Goal: Information Seeking & Learning: Learn about a topic

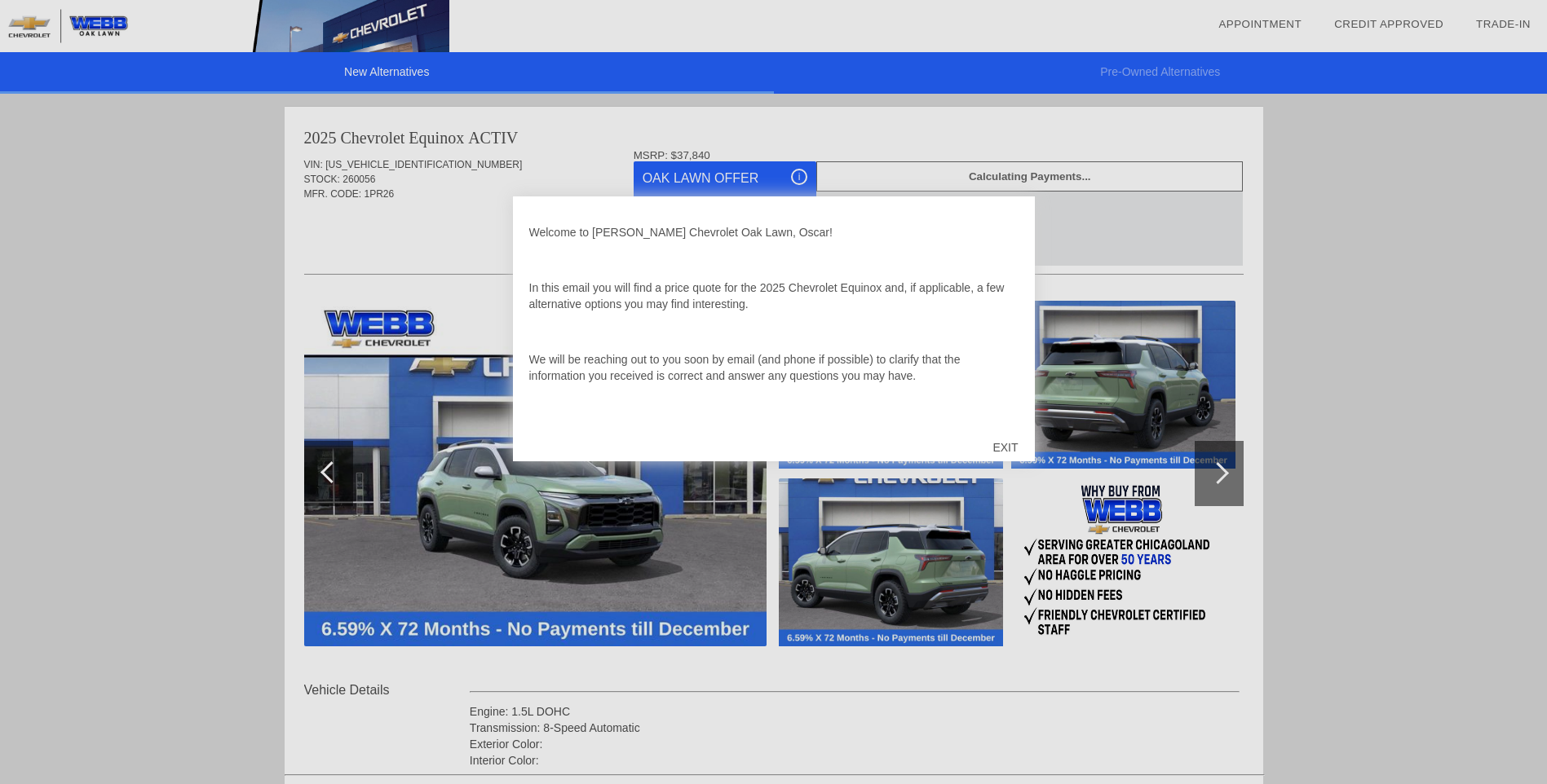
click at [1004, 444] on div "EXIT" at bounding box center [1005, 448] width 58 height 49
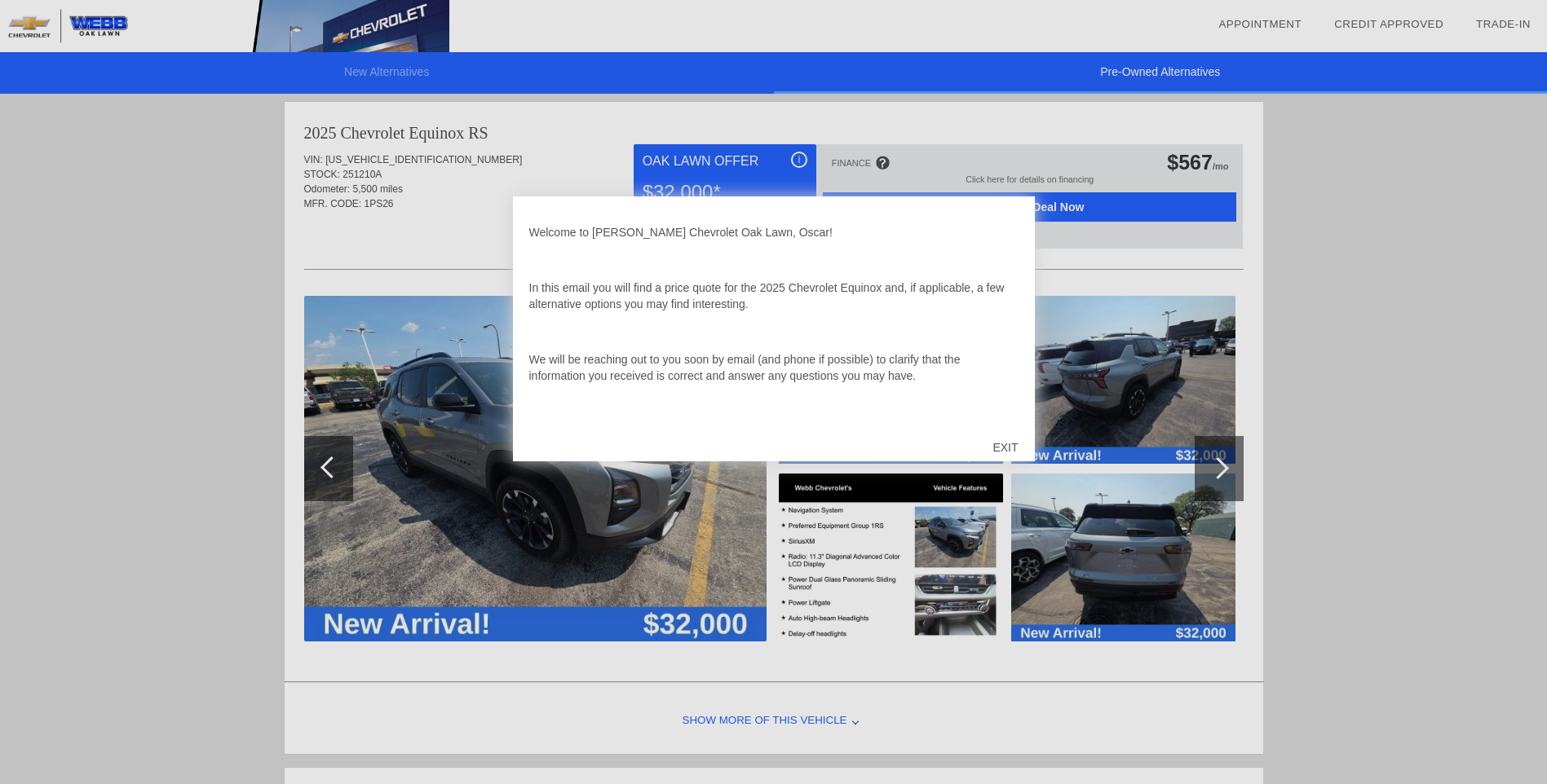
click at [1007, 444] on div "EXIT" at bounding box center [1005, 448] width 58 height 49
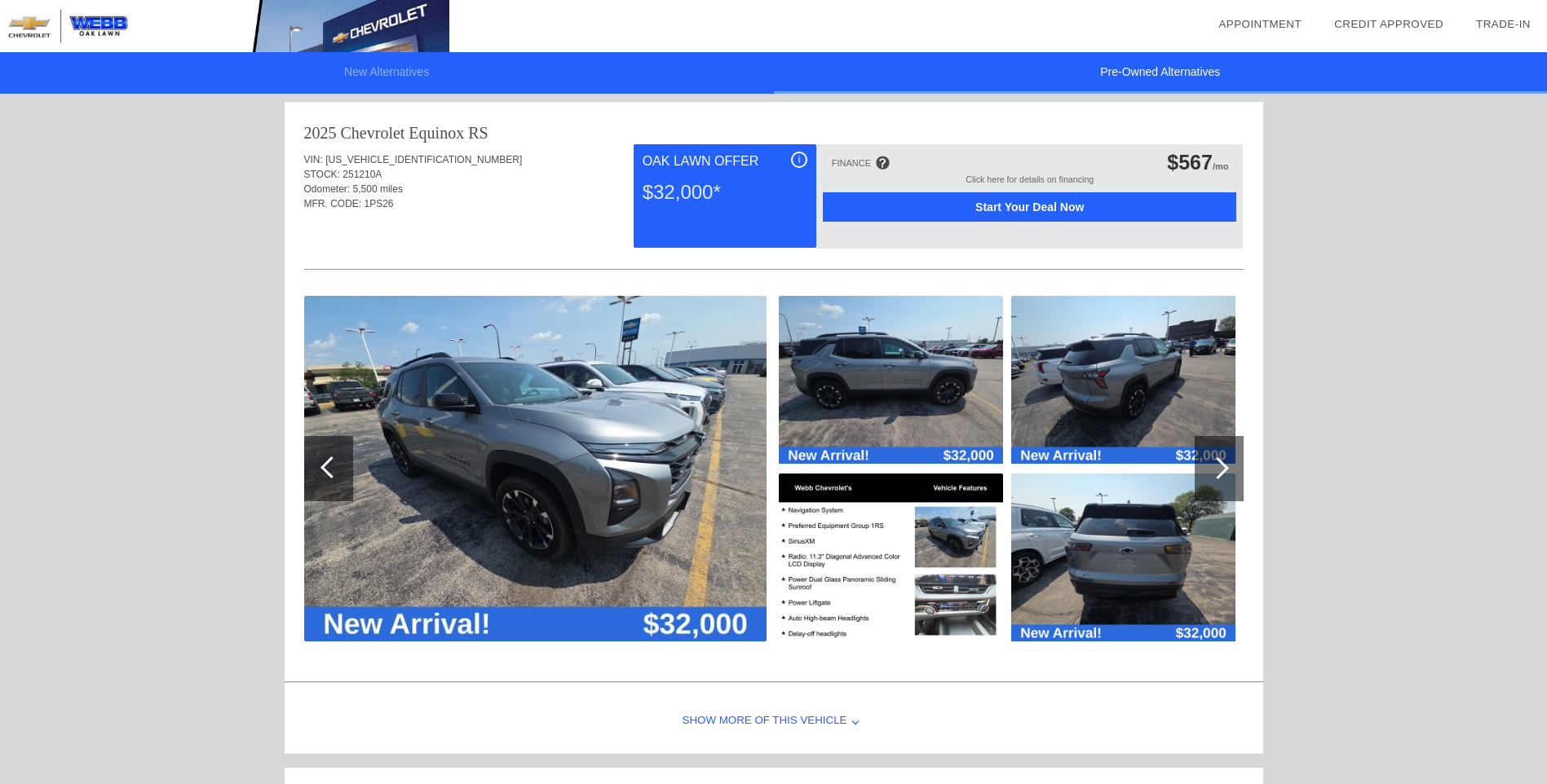
click at [1225, 465] on div at bounding box center [1217, 468] width 22 height 22
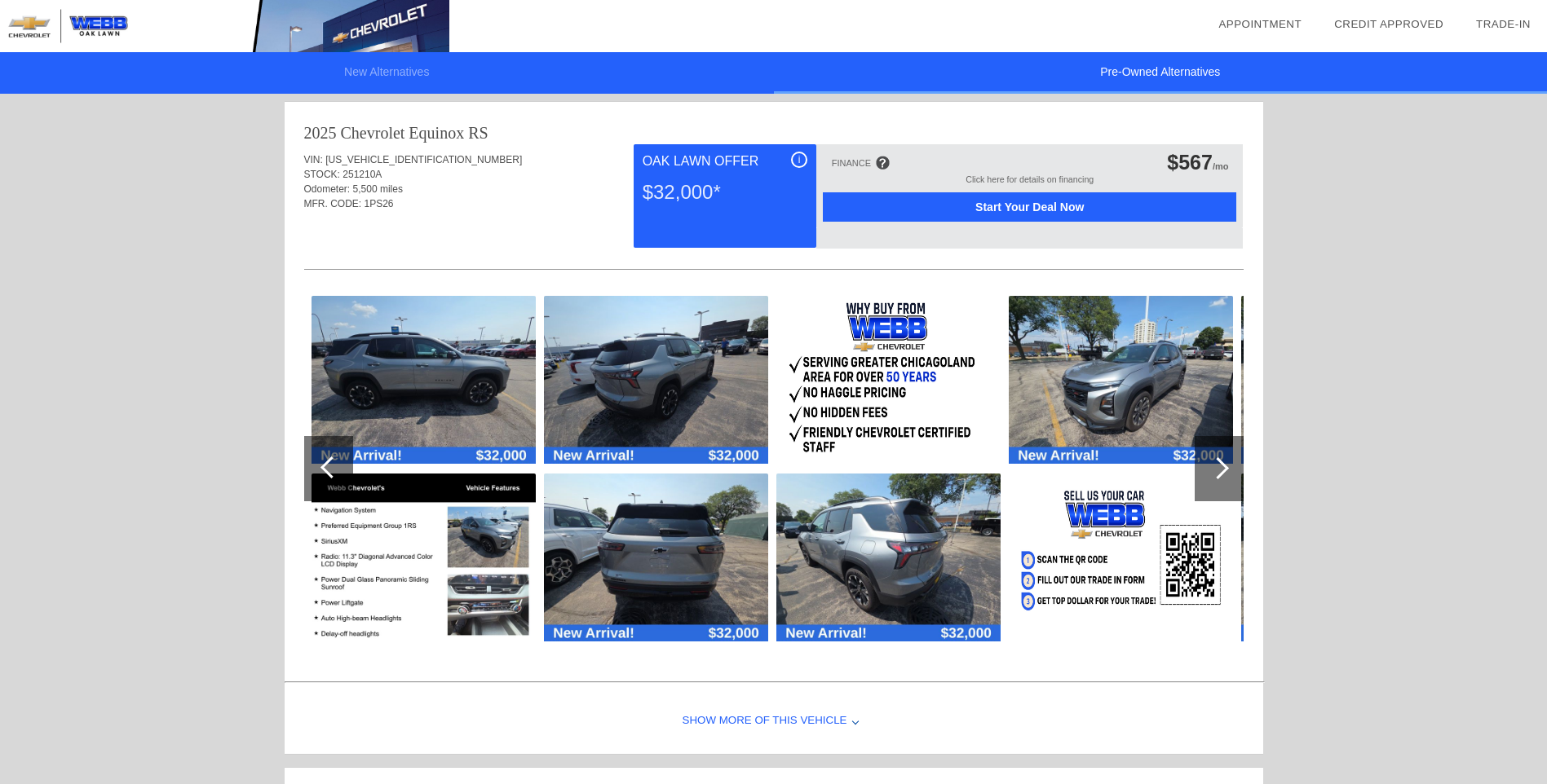
click at [1225, 465] on div at bounding box center [1217, 468] width 22 height 22
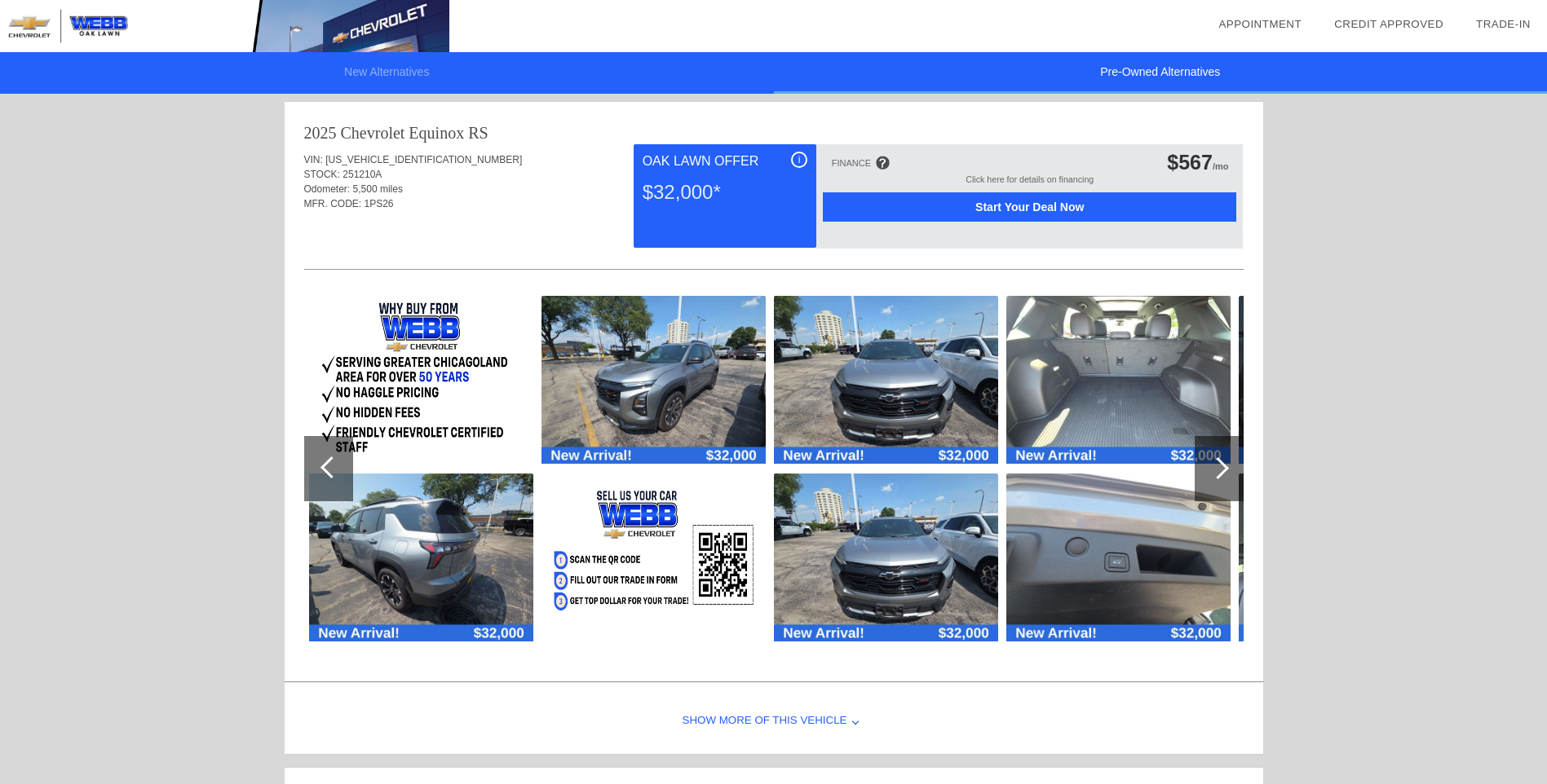
click at [1225, 465] on div at bounding box center [1217, 468] width 22 height 22
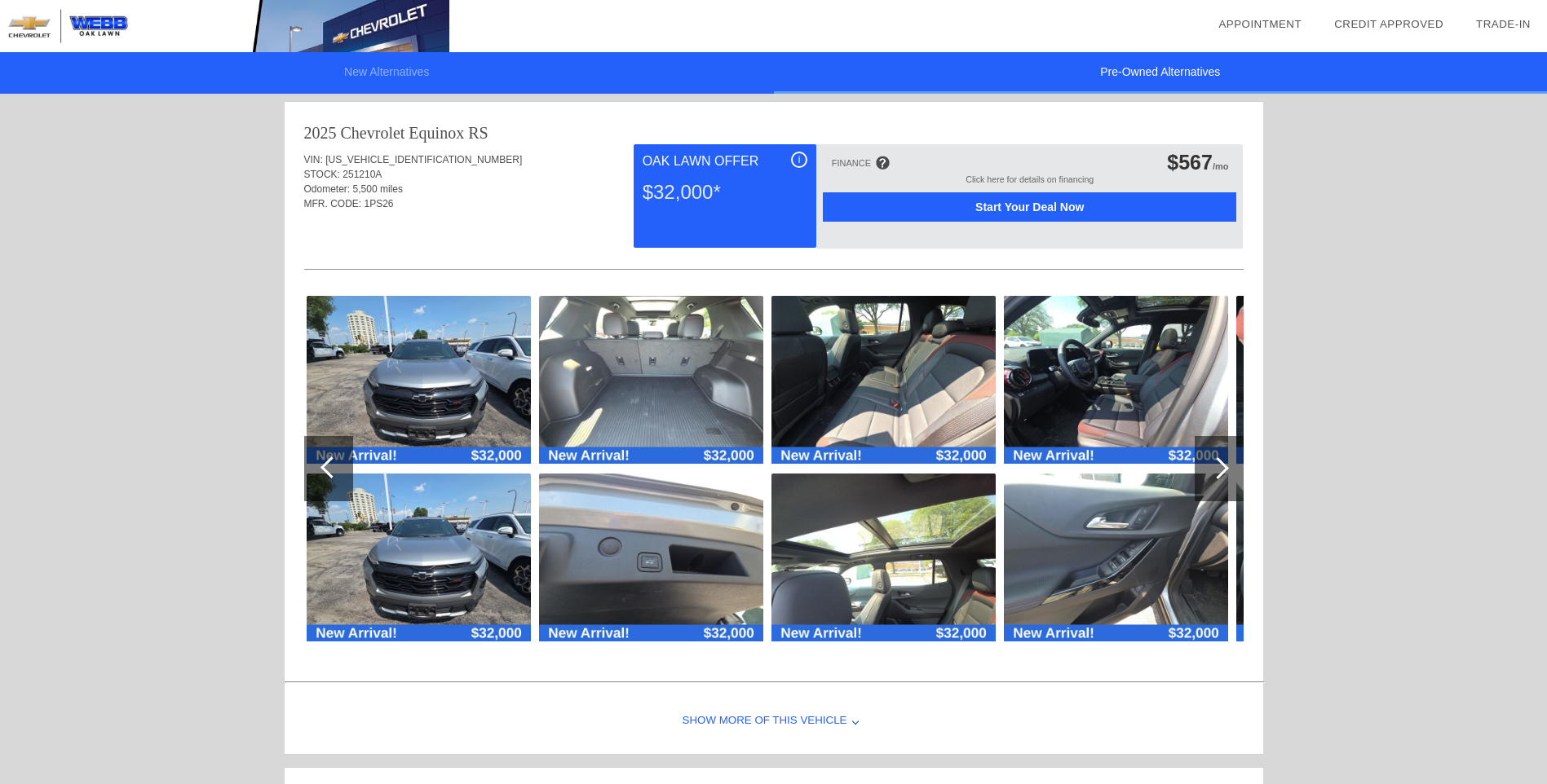
click at [917, 399] on img at bounding box center [883, 380] width 224 height 168
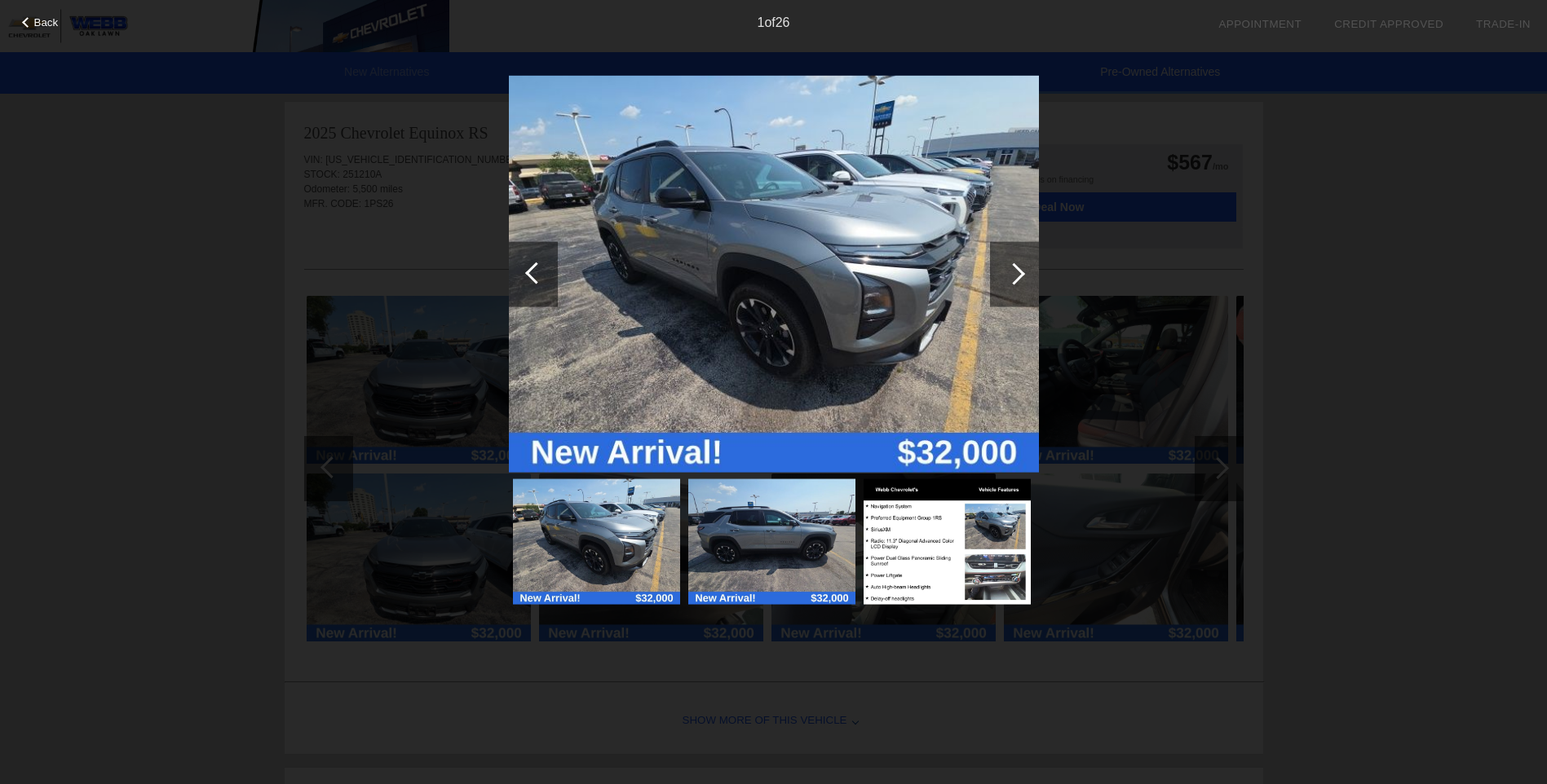
click at [1012, 281] on div at bounding box center [1014, 273] width 22 height 22
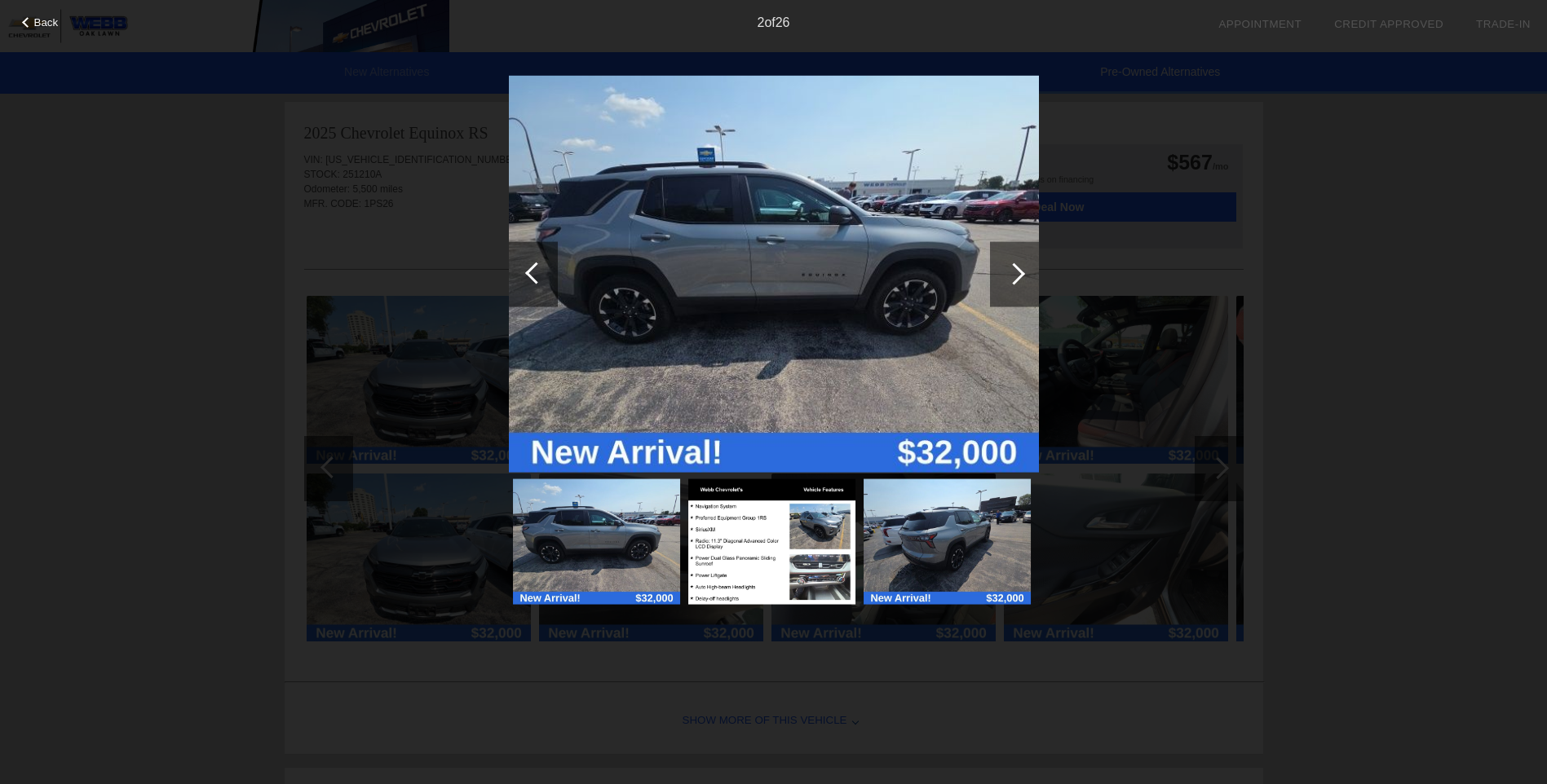
click at [1012, 281] on div at bounding box center [1014, 273] width 22 height 22
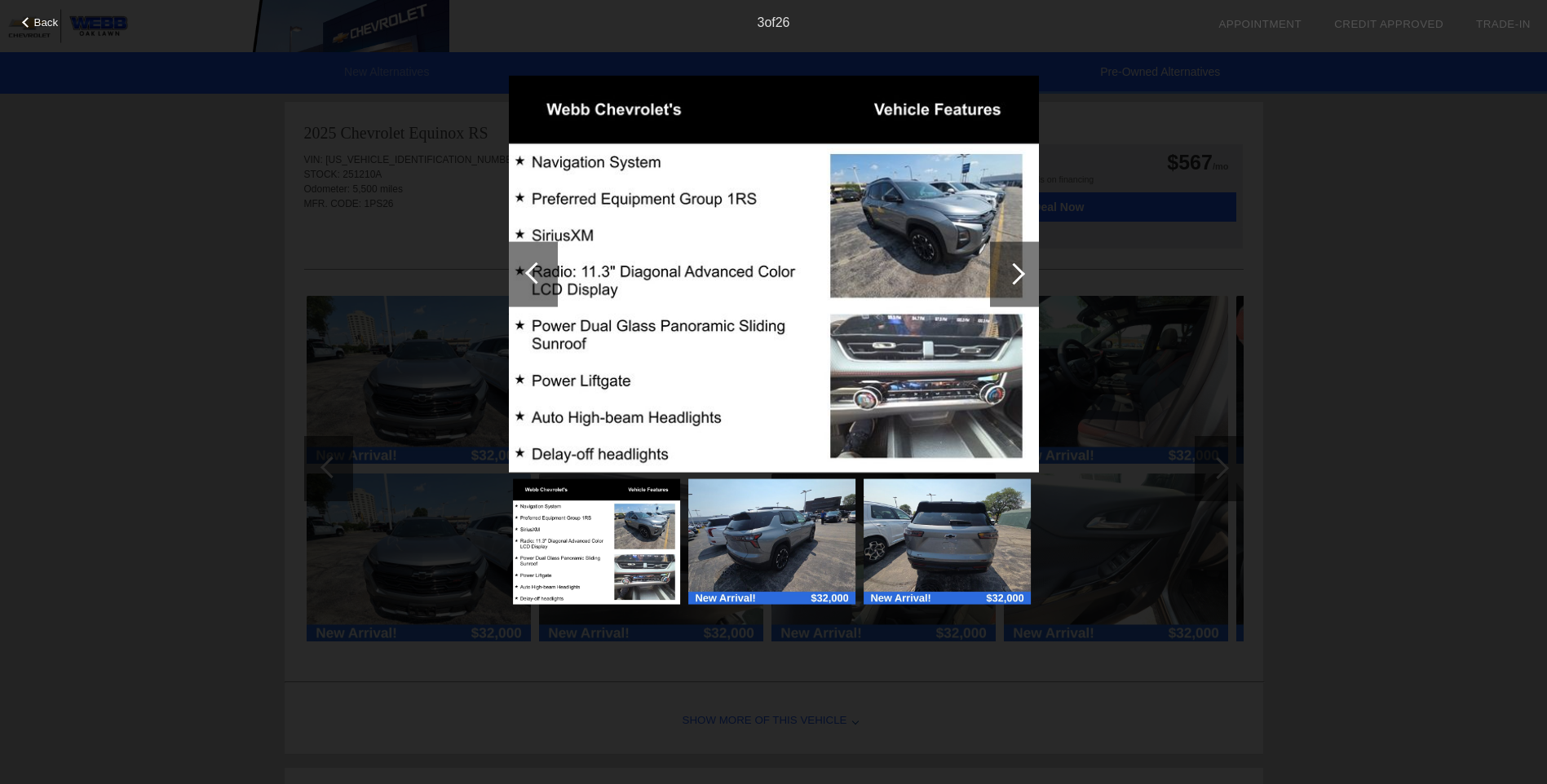
click at [953, 378] on img at bounding box center [774, 273] width 530 height 398
click at [932, 367] on img at bounding box center [774, 273] width 530 height 398
click at [1016, 279] on div at bounding box center [1014, 273] width 22 height 22
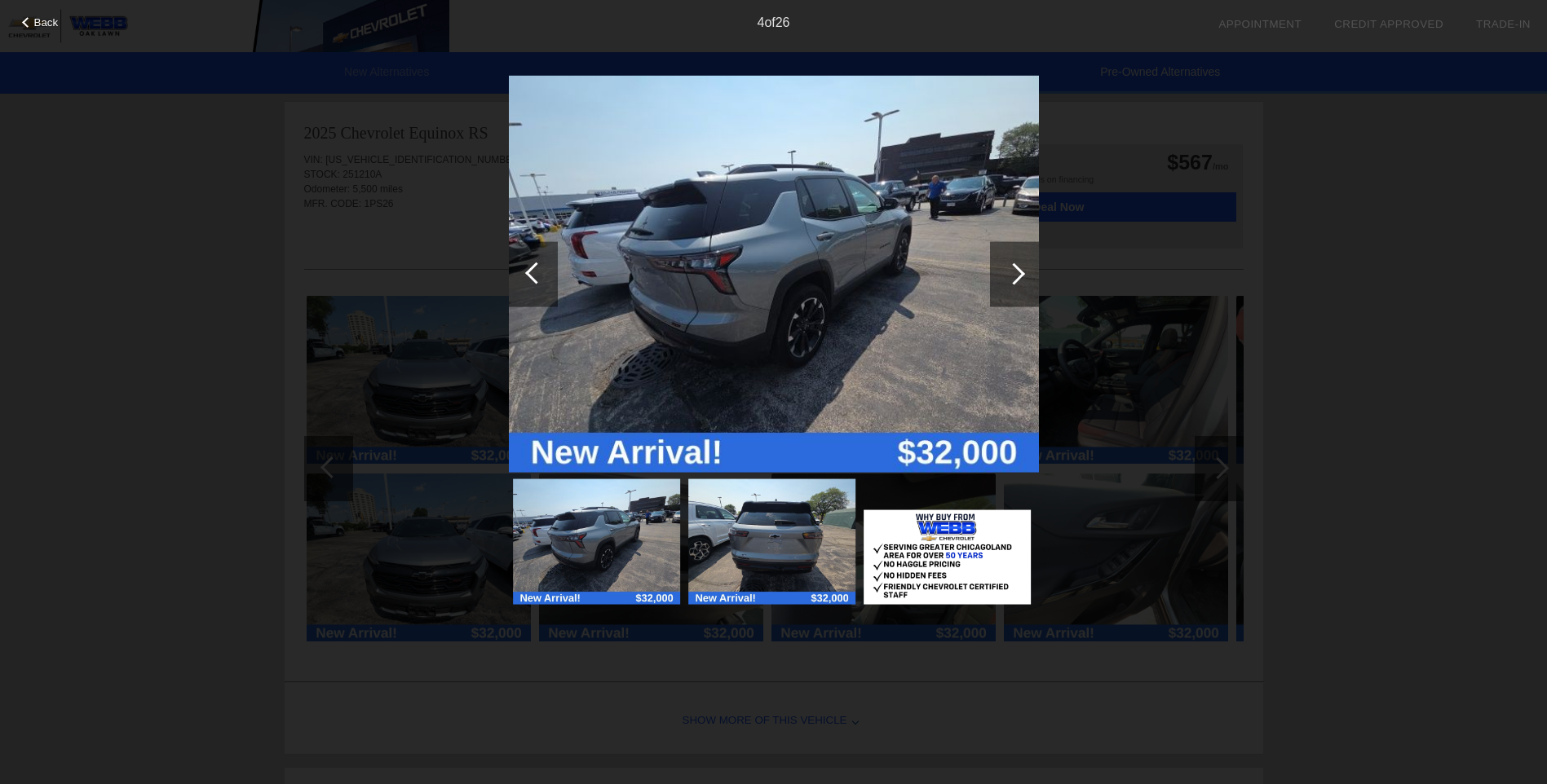
click at [1016, 279] on div at bounding box center [1014, 273] width 22 height 22
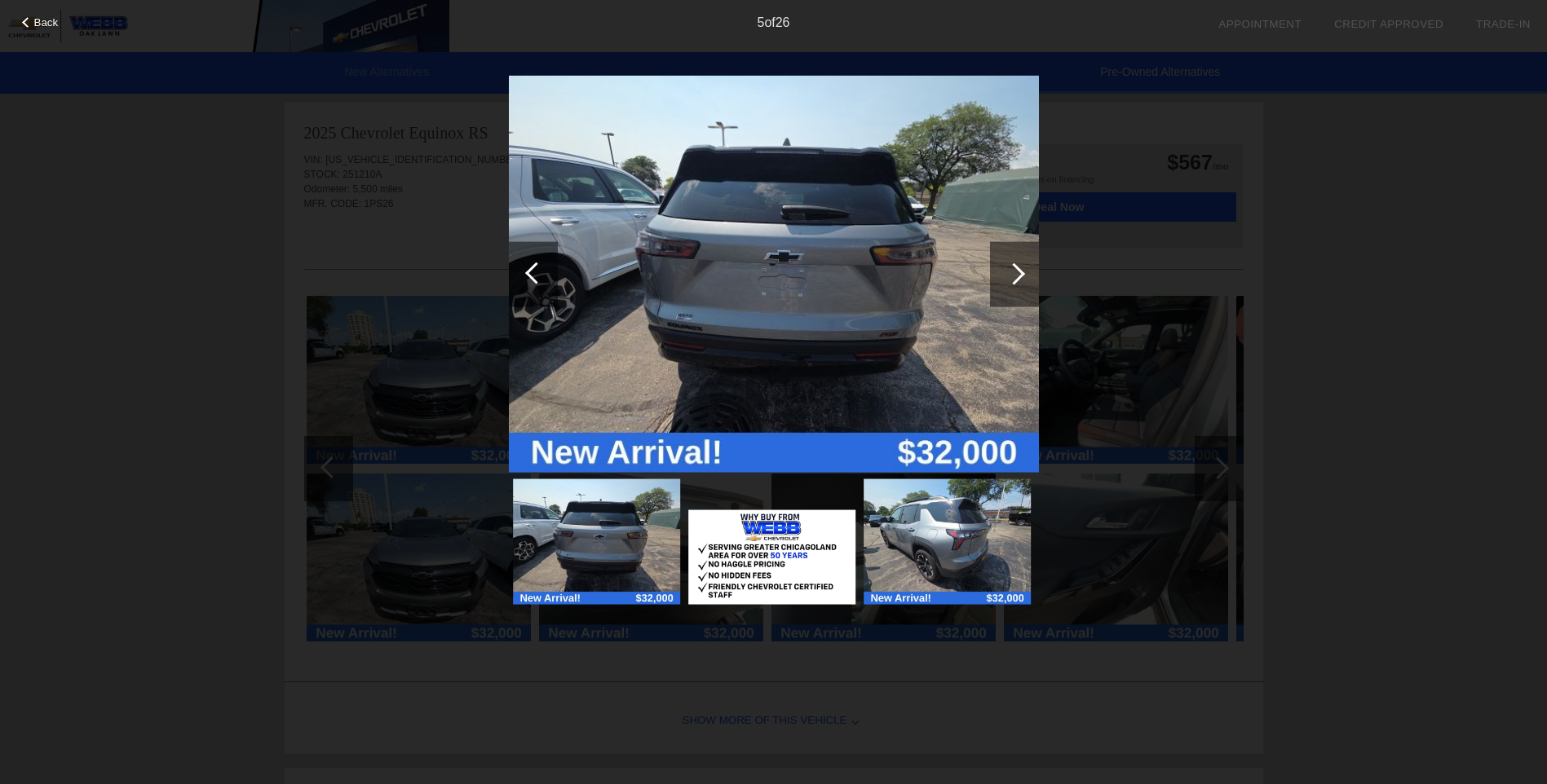
click at [1016, 279] on div at bounding box center [1014, 273] width 22 height 22
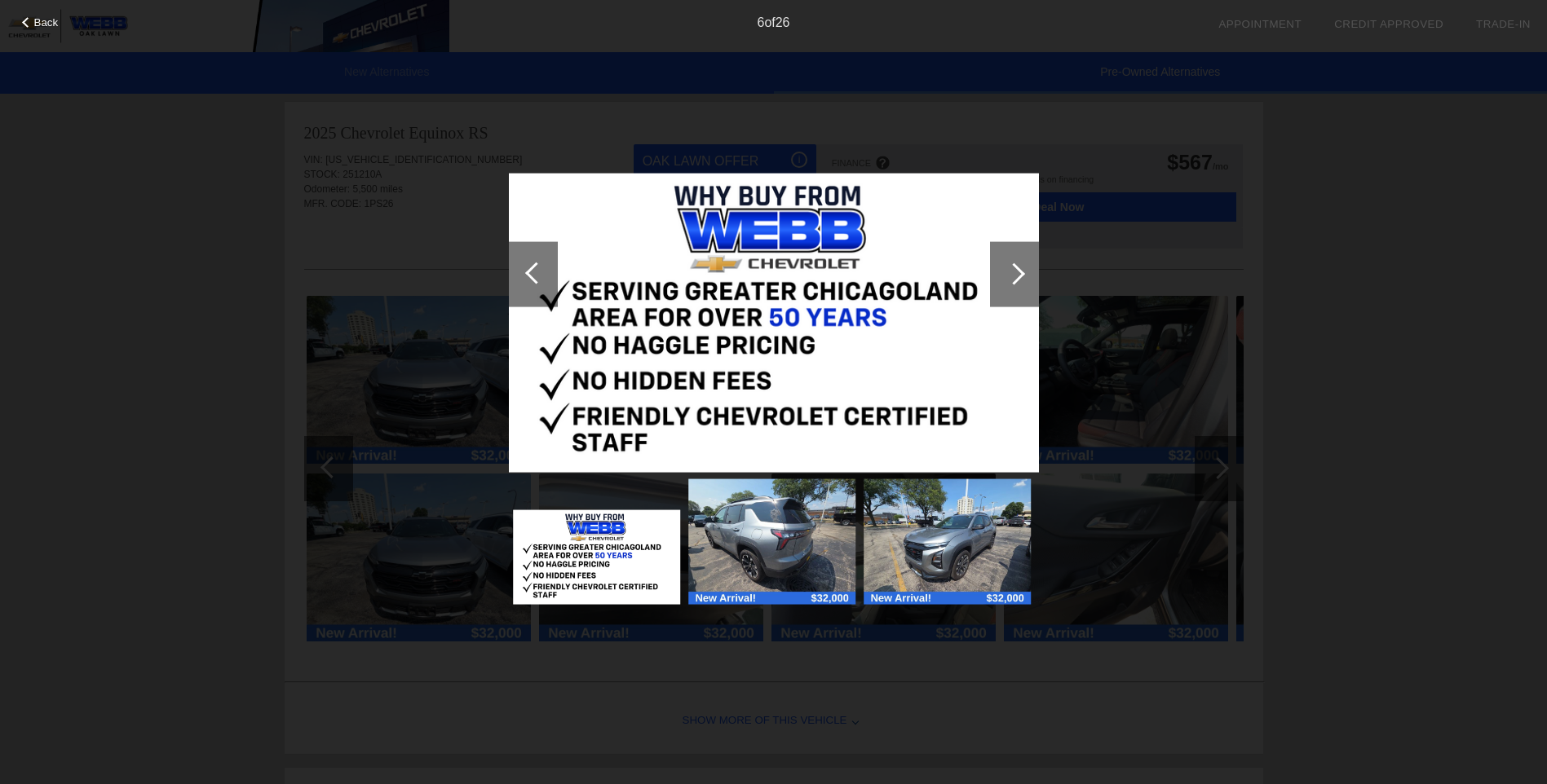
click at [1016, 279] on div at bounding box center [1014, 273] width 22 height 22
